Goal: Check status: Check status

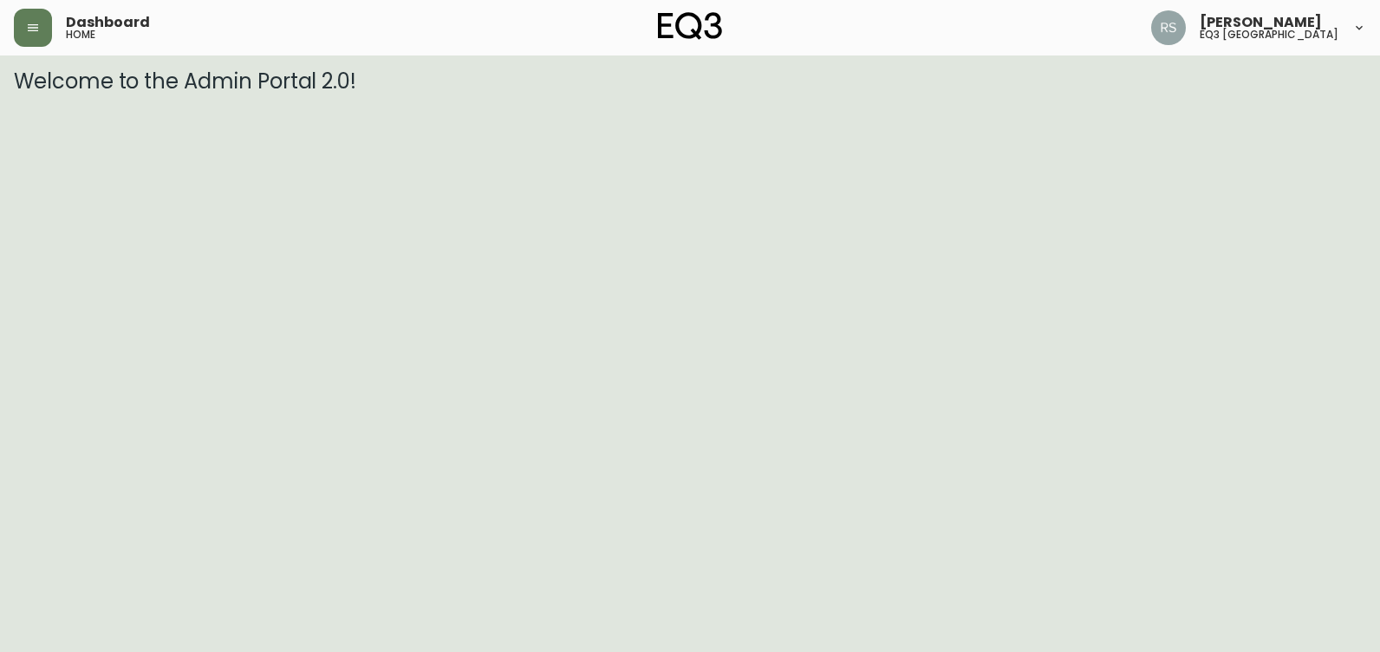
click at [57, 42] on div "Dashboard home" at bounding box center [239, 28] width 451 height 38
drag, startPoint x: 57, startPoint y: 42, endPoint x: 43, endPoint y: 30, distance: 18.4
click at [46, 33] on button "button" at bounding box center [33, 28] width 38 height 38
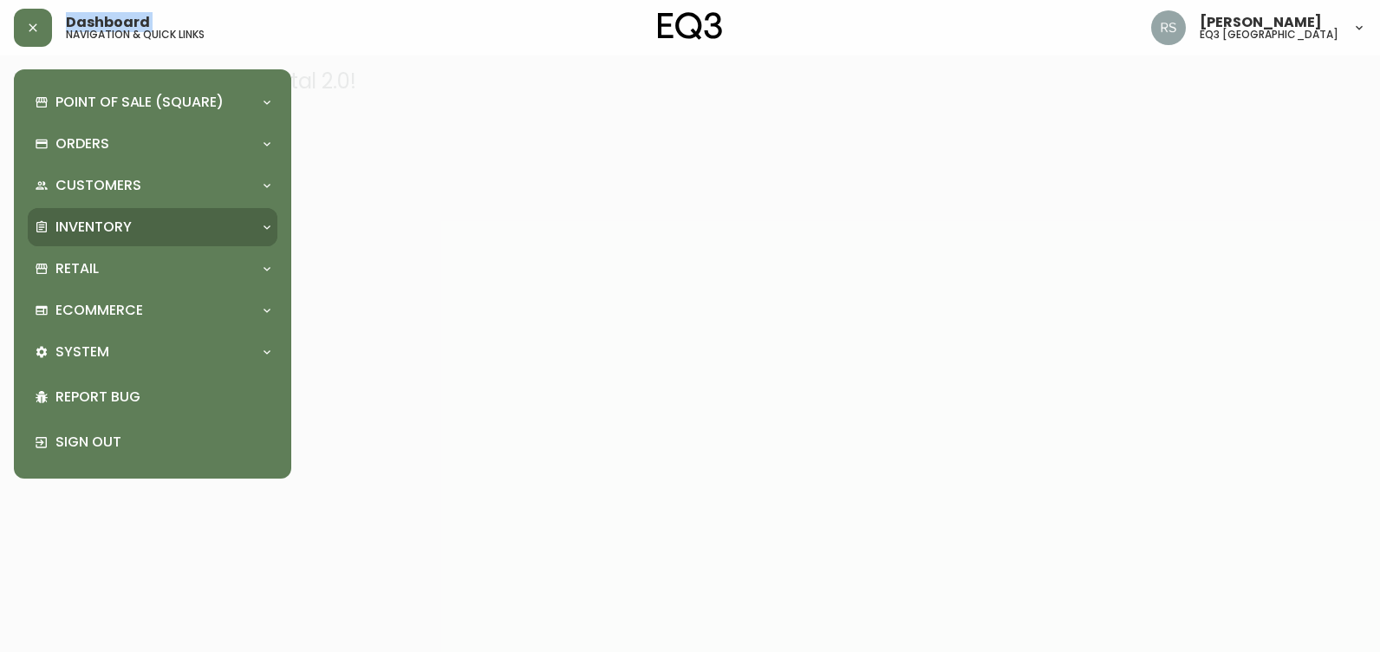
click at [91, 225] on p "Inventory" at bounding box center [93, 227] width 76 height 19
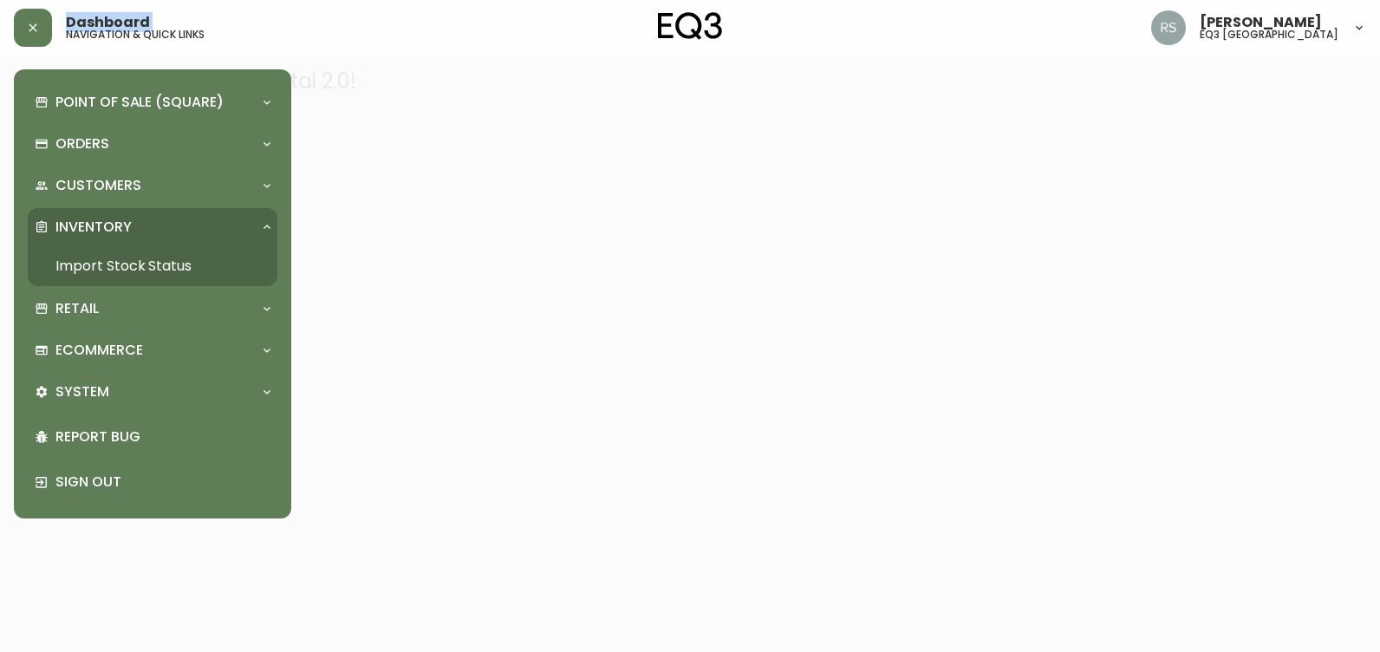
drag, startPoint x: 87, startPoint y: 263, endPoint x: 207, endPoint y: 195, distance: 138.6
click at [87, 263] on link "Import Stock Status" at bounding box center [153, 266] width 250 height 40
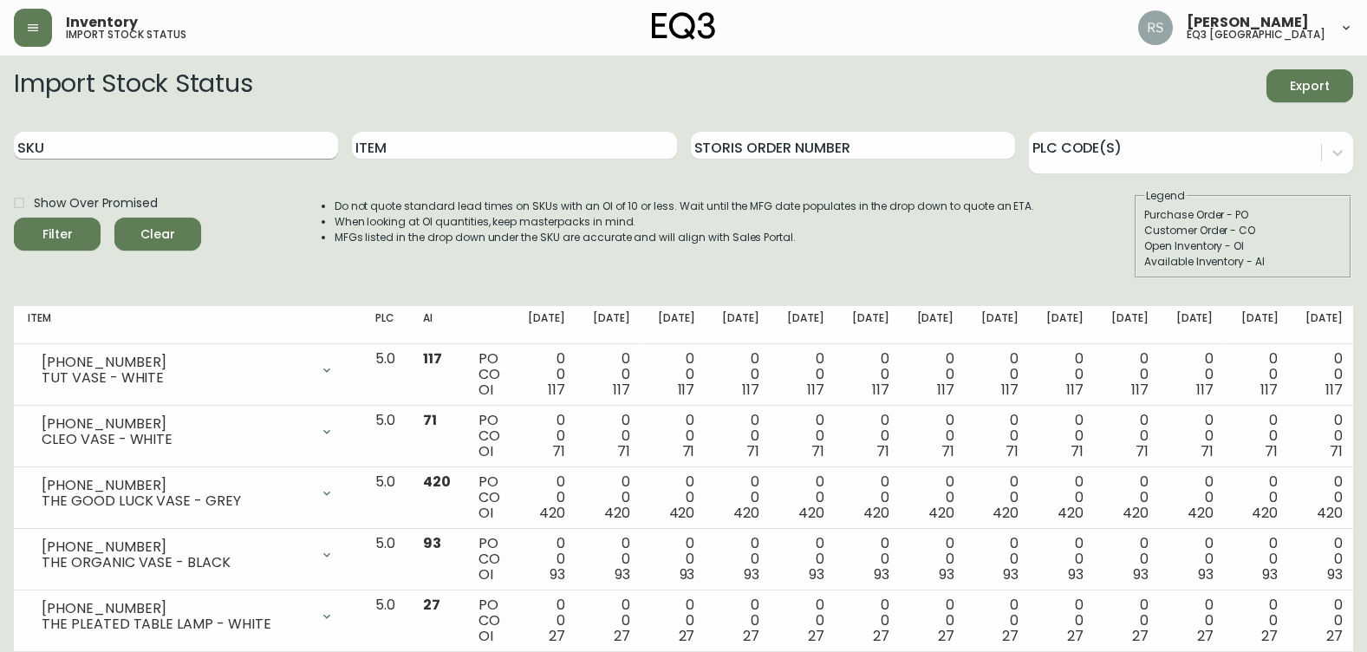
click at [275, 143] on input "SKU" at bounding box center [176, 146] width 324 height 28
paste input "[PHONE_NUMBER]"
click at [14, 218] on button "Filter" at bounding box center [57, 234] width 87 height 33
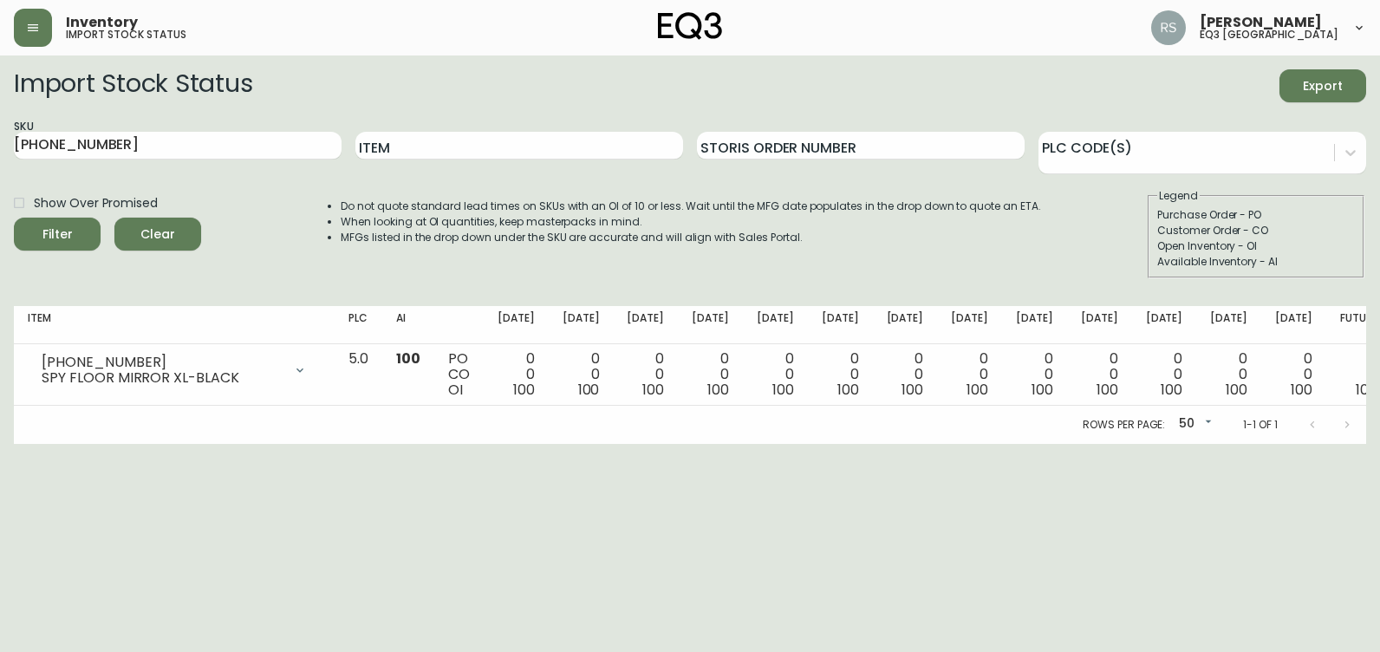
drag, startPoint x: 0, startPoint y: 440, endPoint x: 3, endPoint y: 380, distance: 60.8
click at [0, 440] on html "Inventory import stock status [PERSON_NAME] eq3 [GEOGRAPHIC_DATA] Import Stock …" at bounding box center [690, 222] width 1380 height 444
drag, startPoint x: 129, startPoint y: 143, endPoint x: 0, endPoint y: 140, distance: 129.2
click at [0, 140] on html "Inventory import stock status [PERSON_NAME] eq3 [GEOGRAPHIC_DATA] Import Stock …" at bounding box center [690, 222] width 1380 height 444
click at [0, 444] on html "Inventory import stock status [PERSON_NAME] eq3 [GEOGRAPHIC_DATA] Import Stock …" at bounding box center [690, 222] width 1380 height 444
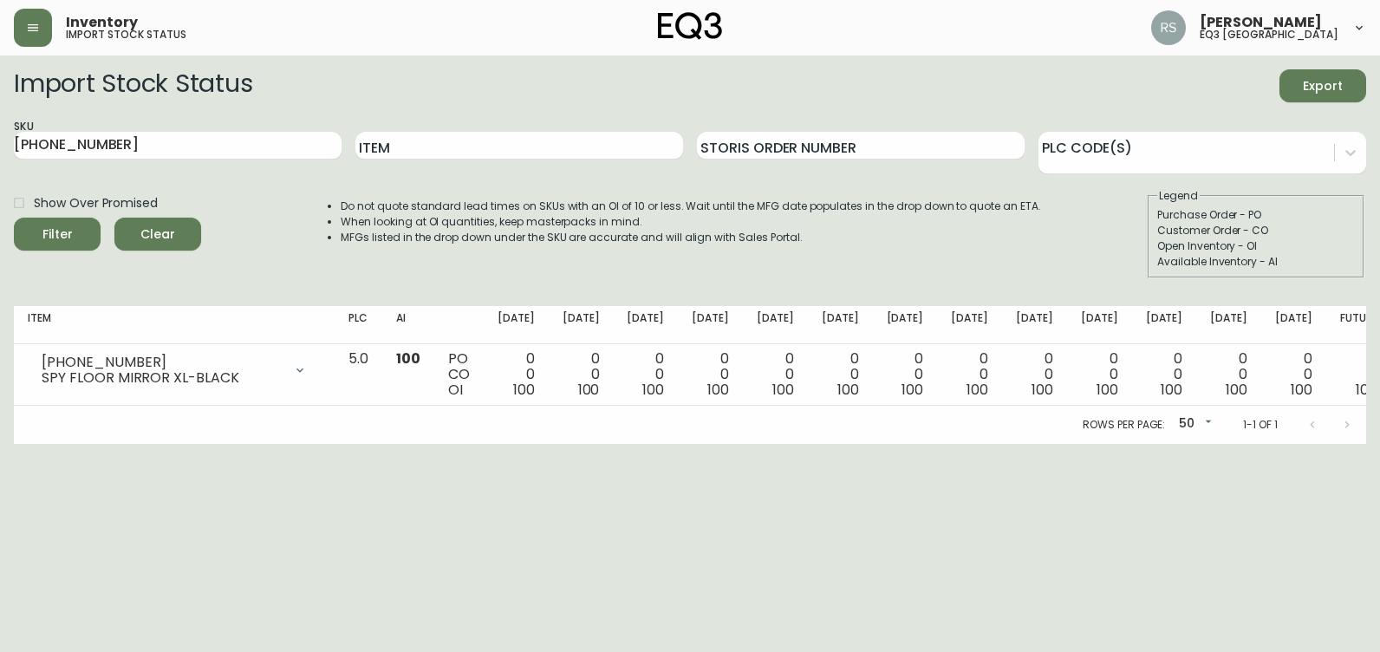
click at [0, 146] on html "Inventory import stock status [PERSON_NAME] eq3 [GEOGRAPHIC_DATA] Import Stock …" at bounding box center [690, 222] width 1380 height 444
paste input "90-786-7"
type input "[PHONE_NUMBER]"
click at [14, 218] on button "Filter" at bounding box center [57, 234] width 87 height 33
